Goal: Task Accomplishment & Management: Complete application form

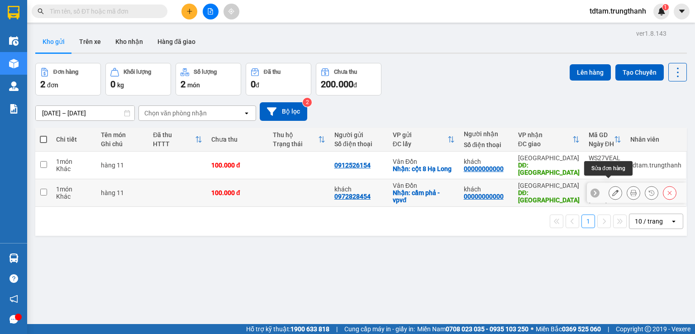
click at [612, 189] on icon at bounding box center [615, 192] width 6 height 6
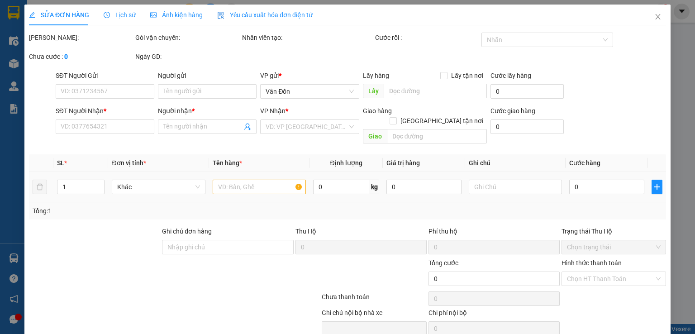
type input "0972828454"
type input "khách"
checkbox input "true"
type input "cẩm phả - vpvđ"
type input "00000000000"
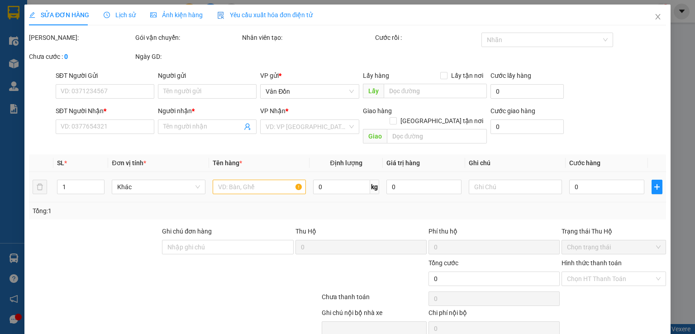
type input "khách"
type input "[GEOGRAPHIC_DATA]"
type input "100.000"
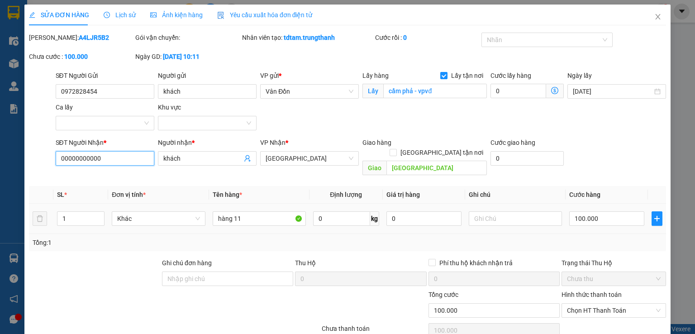
click at [103, 157] on input "00000000000" at bounding box center [105, 158] width 99 height 14
click at [101, 157] on input "00000000000" at bounding box center [105, 158] width 99 height 14
click at [127, 165] on input "00000000000" at bounding box center [105, 158] width 99 height 14
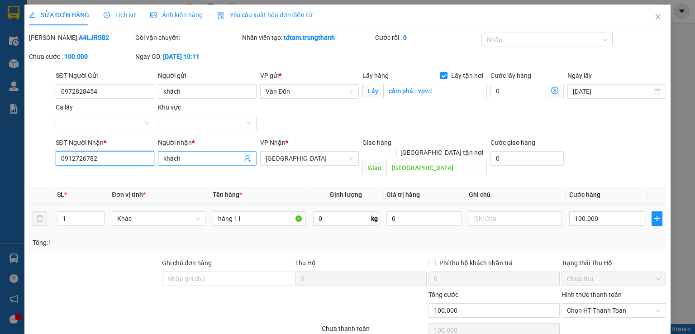
type input "0912726782"
click at [173, 161] on input "khách" at bounding box center [202, 158] width 79 height 10
click at [386, 161] on input "[GEOGRAPHIC_DATA]" at bounding box center [436, 168] width 100 height 14
type input "vòng xuyến EcoPark"
click at [575, 211] on input "100.000" at bounding box center [606, 218] width 75 height 14
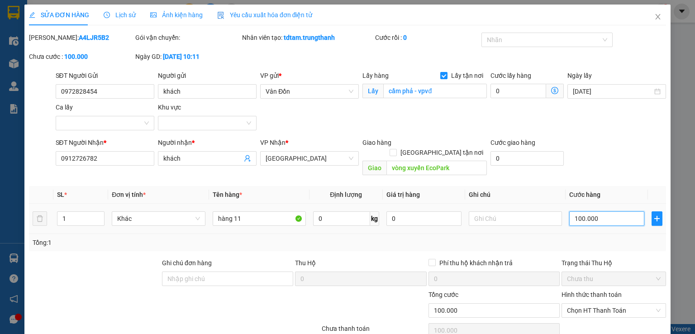
type input "4"
type input "40"
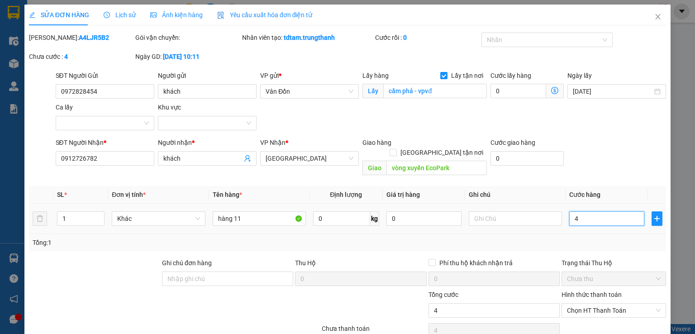
type input "40"
type input "400"
type input "400.000"
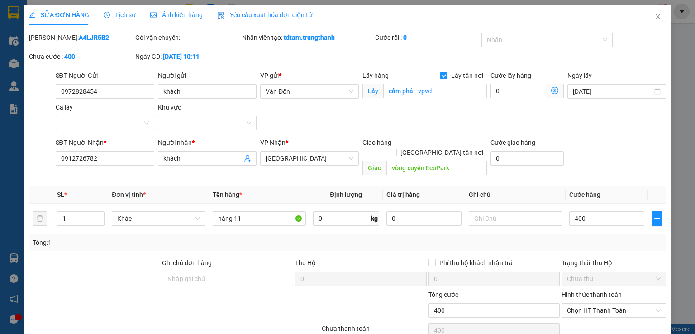
type input "400.000"
click at [613, 157] on div "SĐT Người Nhận * 0912726782 Người nhận * khách VP Nhận * [GEOGRAPHIC_DATA] Giao…" at bounding box center [361, 158] width 614 height 42
click at [478, 211] on input "text" at bounding box center [515, 218] width 93 height 14
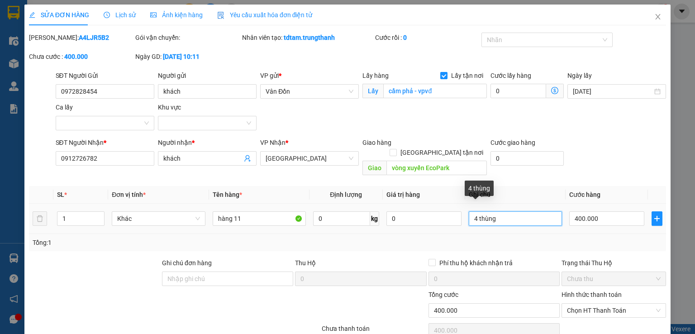
click at [501, 211] on input "4 thùng" at bounding box center [515, 218] width 93 height 14
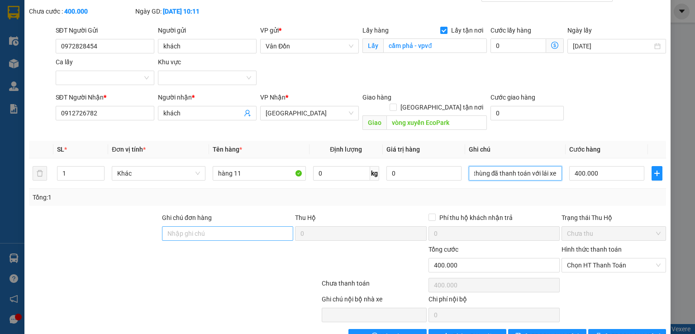
type input "4 thùng đã thanh toán với lái xe"
click at [220, 226] on input "Ghi chú đơn hàng" at bounding box center [227, 233] width 131 height 14
click at [510, 169] on input "4 thùng đã thanh toán với lái xe" at bounding box center [515, 173] width 93 height 14
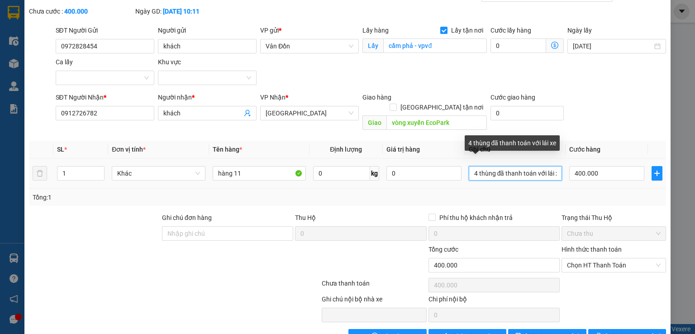
click at [510, 169] on input "4 thùng đã thanh toán với lái xe" at bounding box center [515, 173] width 93 height 14
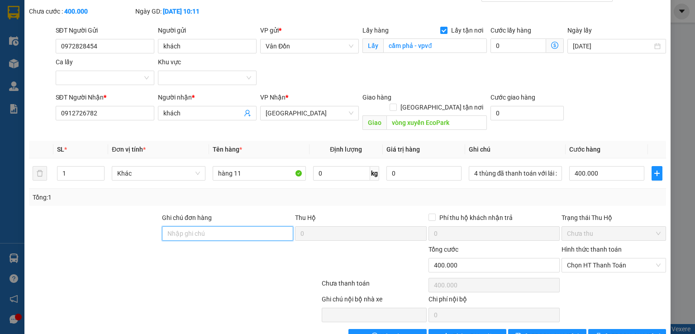
click at [203, 226] on input "Ghi chú đơn hàng" at bounding box center [227, 233] width 131 height 14
paste input "4 thùng đã thanh toán với lái xe"
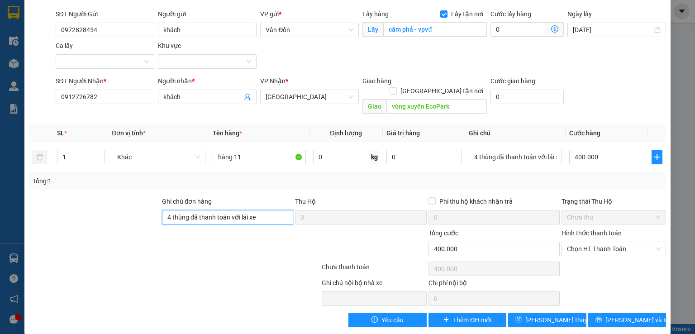
click at [583, 210] on span "Chưa thu" at bounding box center [614, 217] width 94 height 14
click at [575, 242] on span "Chọn HT Thanh Toán" at bounding box center [614, 249] width 94 height 14
type input "4 thùng đã thanh toán với lái xe"
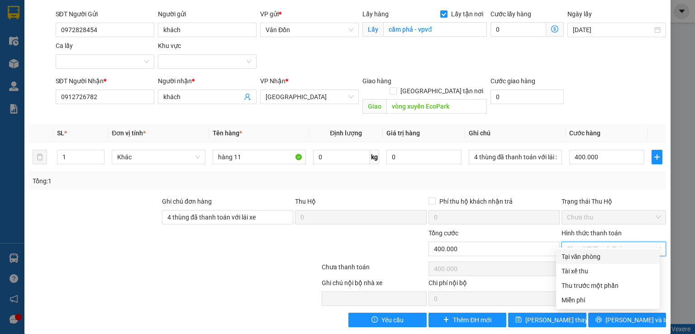
click at [582, 257] on div "Tại văn phòng" at bounding box center [607, 256] width 93 height 10
type input "0"
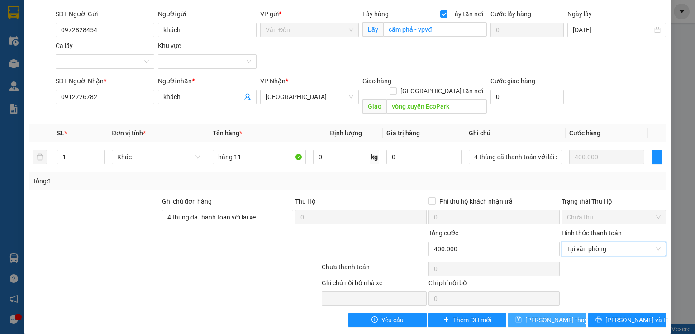
click at [532, 315] on span "[PERSON_NAME] thay đổi" at bounding box center [561, 320] width 72 height 10
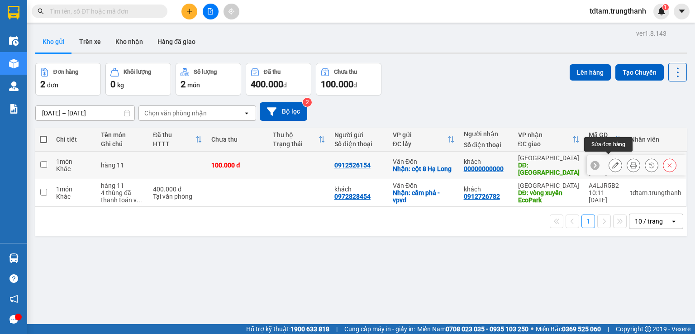
click at [612, 163] on icon at bounding box center [615, 165] width 6 height 6
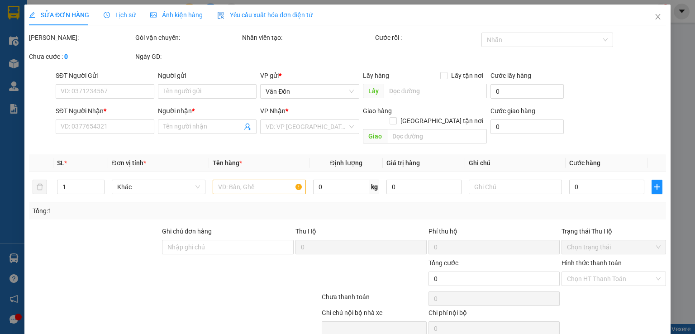
type input "0912526154"
checkbox input "true"
type input "cột 8 Hạ Long"
type input "00000000000"
type input "khách"
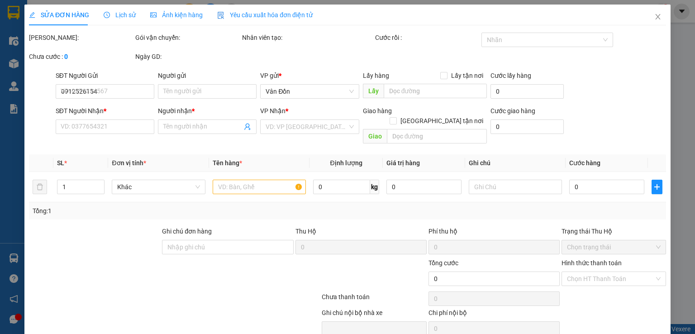
type input "[GEOGRAPHIC_DATA]"
type input "100.000"
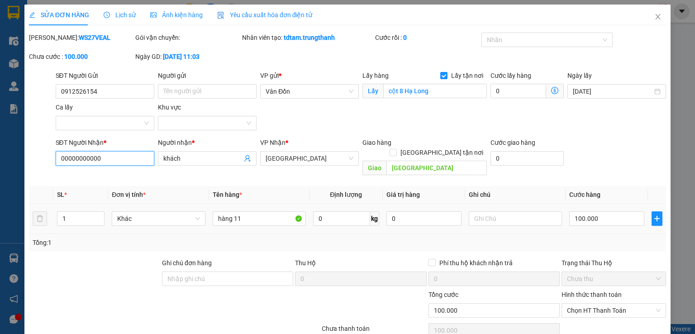
click at [146, 158] on input "00000000000" at bounding box center [105, 158] width 99 height 14
click at [134, 156] on input "0982" at bounding box center [105, 158] width 99 height 14
type input "0982937522"
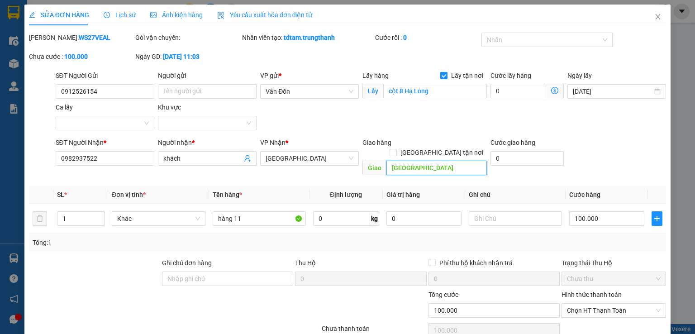
click at [387, 161] on input "[GEOGRAPHIC_DATA]" at bounding box center [436, 168] width 100 height 14
click at [388, 161] on input "[GEOGRAPHIC_DATA]" at bounding box center [436, 168] width 100 height 14
type input "Mộ Lao [GEOGRAPHIC_DATA]"
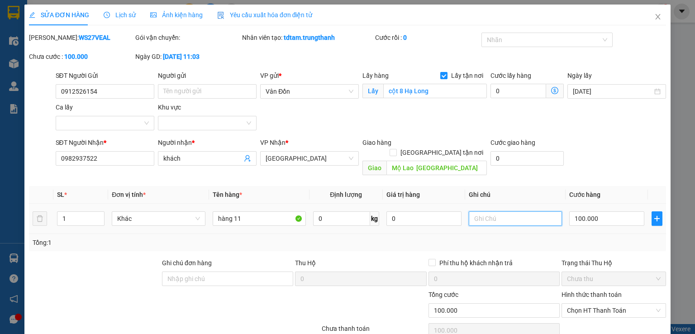
click at [532, 211] on input "text" at bounding box center [515, 218] width 93 height 14
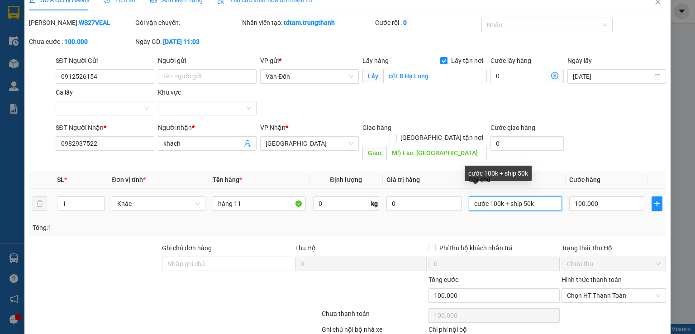
click at [493, 196] on input "cước 100k + ship 50k" at bounding box center [515, 203] width 93 height 14
click at [534, 196] on input "cước 100k + ship 50k" at bounding box center [515, 203] width 93 height 14
click at [537, 196] on input "cước 100k + ship 50k (Đtt với lái xe )" at bounding box center [515, 203] width 93 height 14
click at [538, 196] on input "cước 100k + ship 50k (Đtt với lái xe )" at bounding box center [515, 203] width 93 height 14
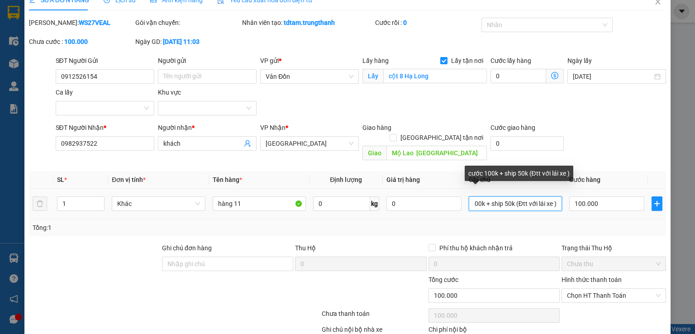
click at [539, 196] on input "cước 100k + ship 50k (Đtt với lái xe )" at bounding box center [515, 203] width 93 height 14
click at [540, 196] on input "cước 100k + ship 50k (Đtt với lái xe )" at bounding box center [515, 203] width 93 height 14
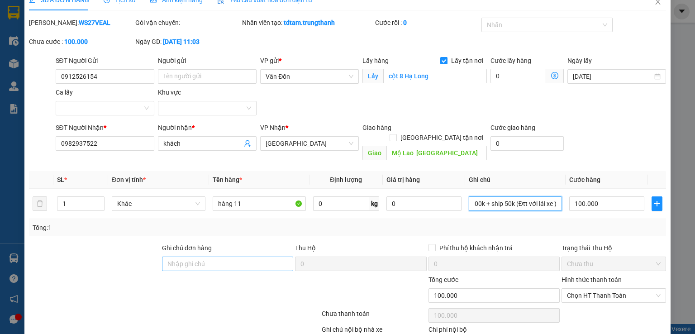
type input "cước 100k + ship 50k (Đtt với lái xe )"
click at [166, 257] on input "Ghi chú đơn hàng" at bounding box center [227, 263] width 131 height 14
paste input "cước 100k + ship 50k (Đtt với lái xe )"
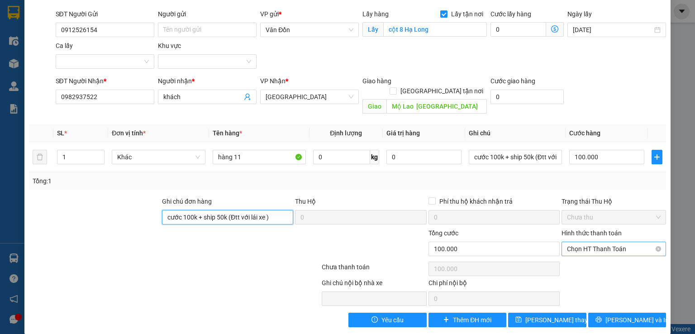
click at [592, 242] on span "Chọn HT Thanh Toán" at bounding box center [614, 249] width 94 height 14
type input "cước 100k + ship 50k (Đtt với lái xe )"
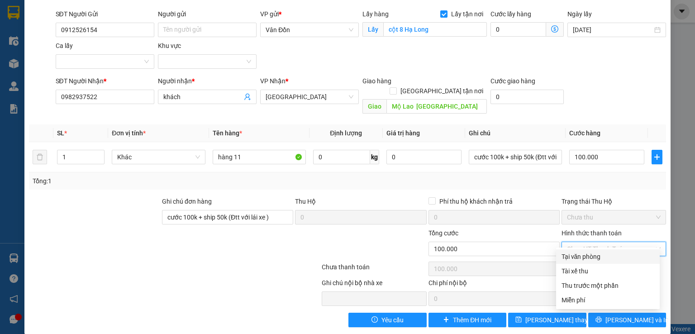
click at [570, 256] on div "Tại văn phòng" at bounding box center [607, 256] width 93 height 10
type input "0"
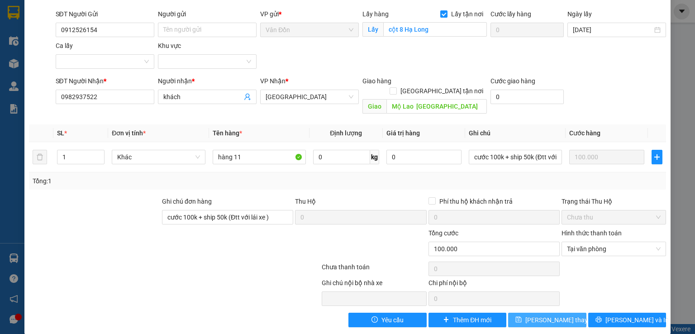
click at [551, 315] on span "[PERSON_NAME] thay đổi" at bounding box center [561, 320] width 72 height 10
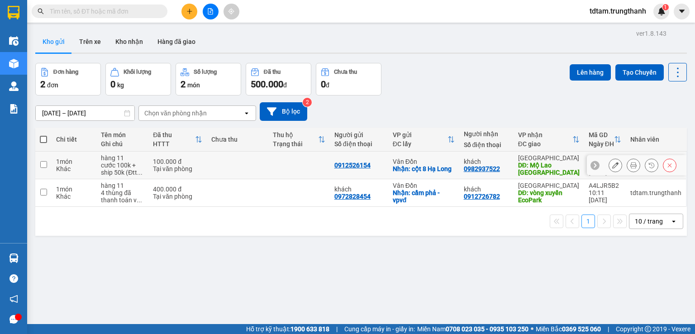
click at [43, 164] on input "checkbox" at bounding box center [43, 164] width 7 height 7
checkbox input "true"
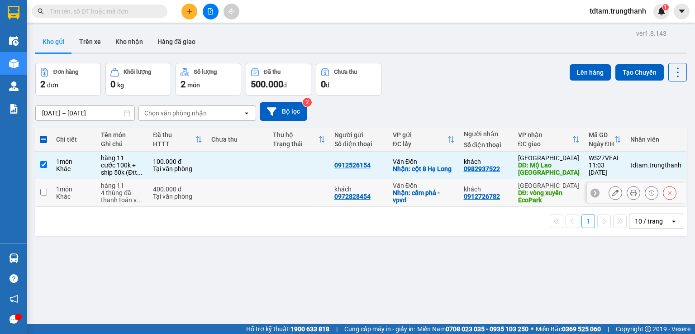
click at [45, 191] on input "checkbox" at bounding box center [43, 192] width 7 height 7
checkbox input "true"
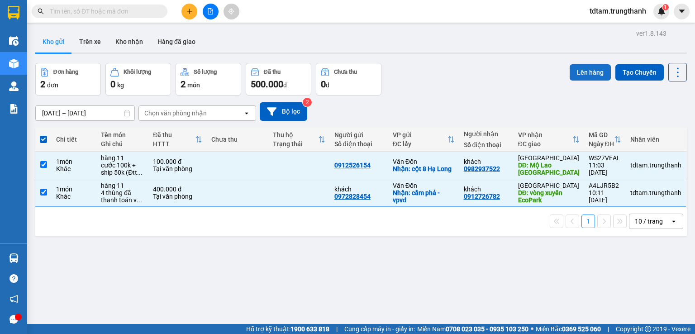
click at [575, 69] on button "Lên hàng" at bounding box center [589, 72] width 41 height 16
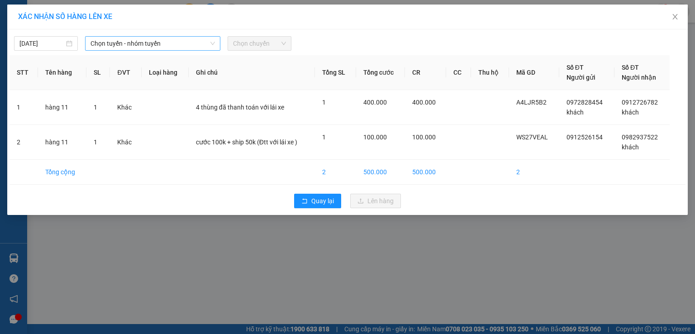
click at [109, 42] on span "Chọn tuyến - nhóm tuyến" at bounding box center [152, 44] width 124 height 14
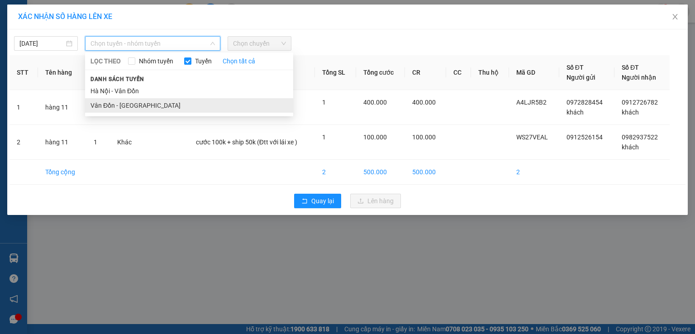
click at [105, 106] on li "Vân Đồn - [GEOGRAPHIC_DATA]" at bounding box center [189, 105] width 208 height 14
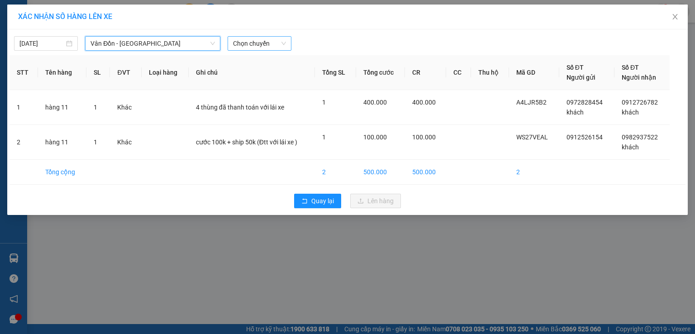
click at [246, 46] on span "Chọn chuyến" at bounding box center [259, 44] width 53 height 14
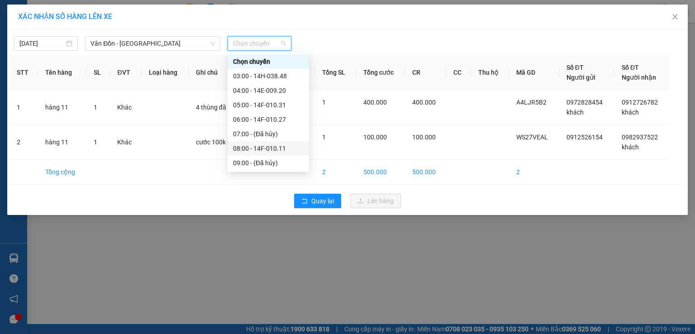
scroll to position [45, 0]
click at [250, 149] on div "11:00 - 14H-038.48" at bounding box center [268, 147] width 71 height 10
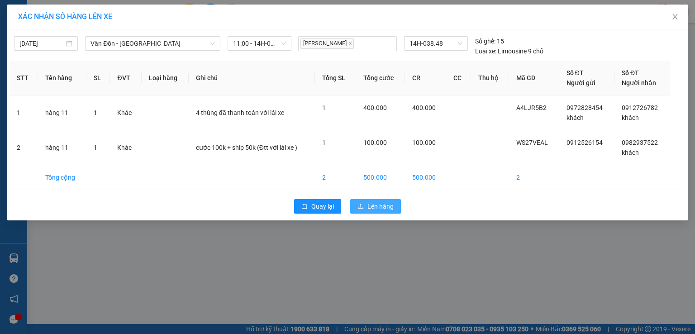
click at [357, 205] on icon "upload" at bounding box center [360, 206] width 6 height 6
